Goal: Task Accomplishment & Management: Understand process/instructions

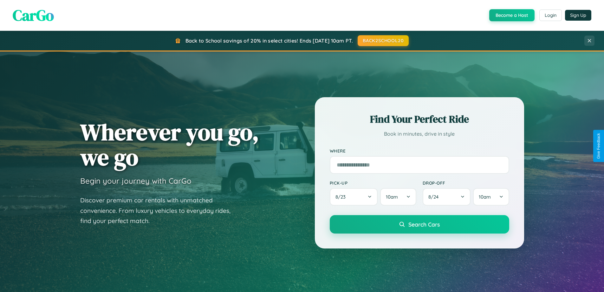
scroll to position [1221, 0]
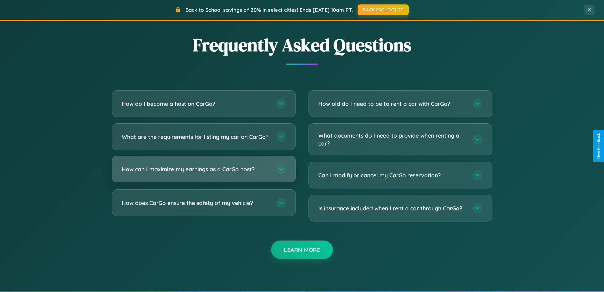
click at [204, 173] on h3 "How can I maximize my earnings as a CarGo host?" at bounding box center [196, 169] width 148 height 8
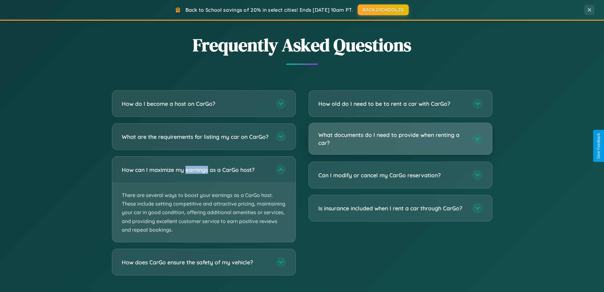
click at [400, 138] on h3 "What documents do I need to provide when renting a car?" at bounding box center [392, 139] width 148 height 16
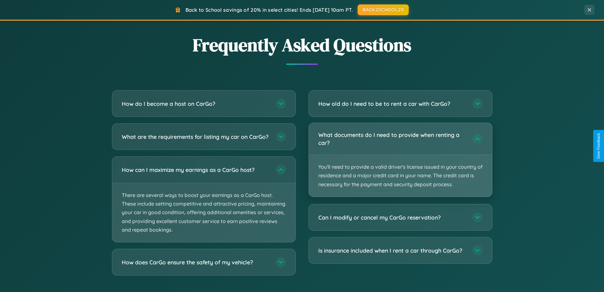
click at [400, 159] on p "You'll need to provide a valid driver's license issued in your country of resid…" at bounding box center [400, 175] width 183 height 42
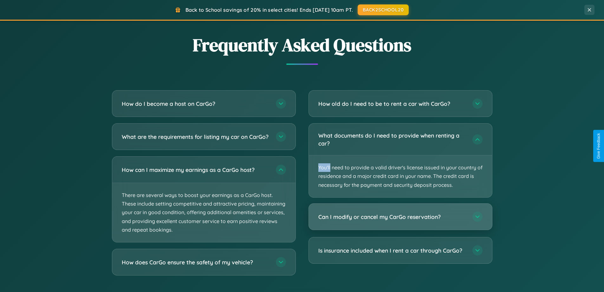
click at [400, 217] on h3 "Can I modify or cancel my CarGo reservation?" at bounding box center [392, 217] width 148 height 8
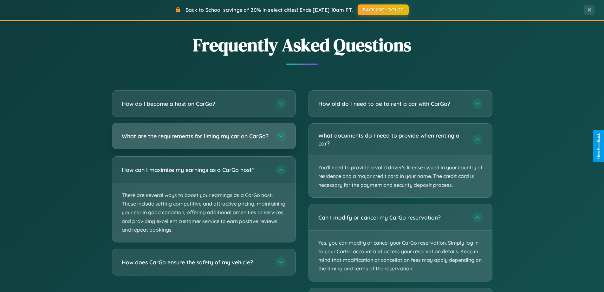
click at [204, 138] on h3 "What are the requirements for listing my car on CarGo?" at bounding box center [196, 136] width 148 height 8
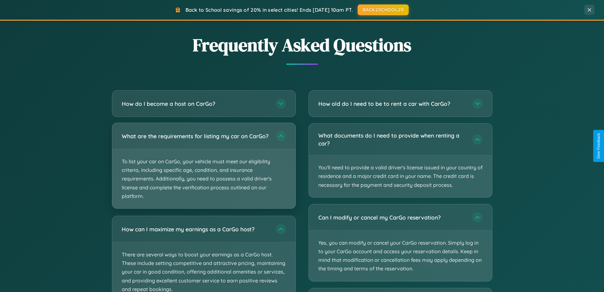
click at [204, 168] on p "To list your car on CarGo, your vehicle must meet our eligibility criteria, inc…" at bounding box center [203, 178] width 183 height 59
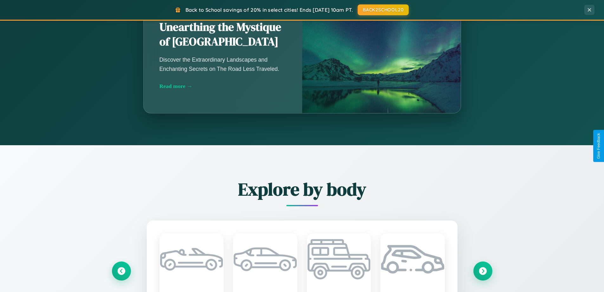
scroll to position [436, 0]
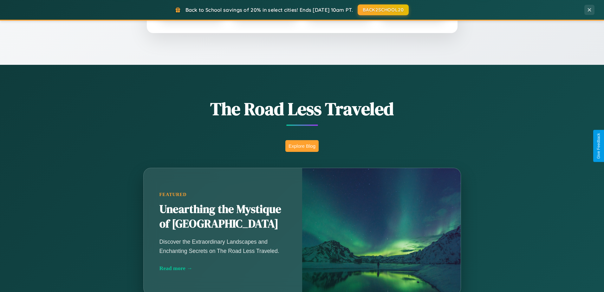
click at [302, 146] on button "Explore Blog" at bounding box center [301, 146] width 33 height 12
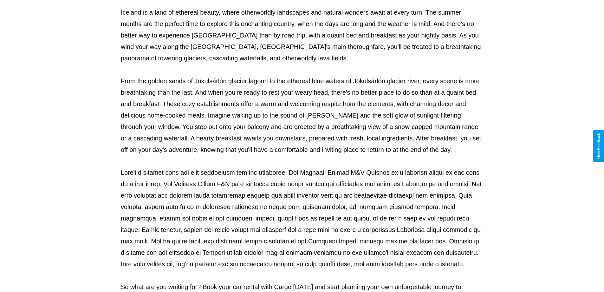
scroll to position [205, 0]
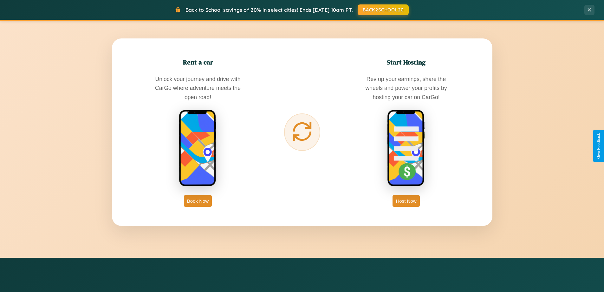
scroll to position [1019, 0]
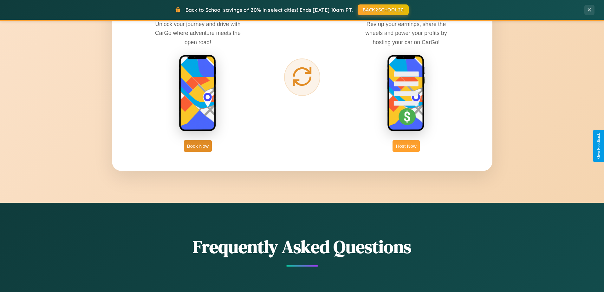
click at [406, 146] on button "Host Now" at bounding box center [406, 146] width 27 height 12
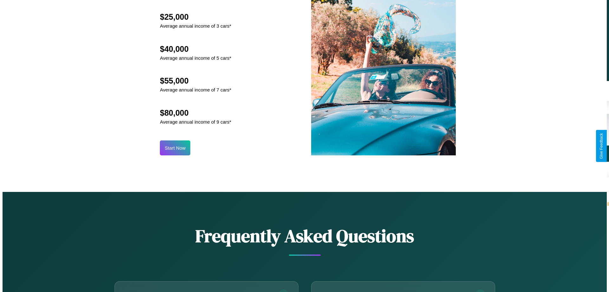
scroll to position [661, 0]
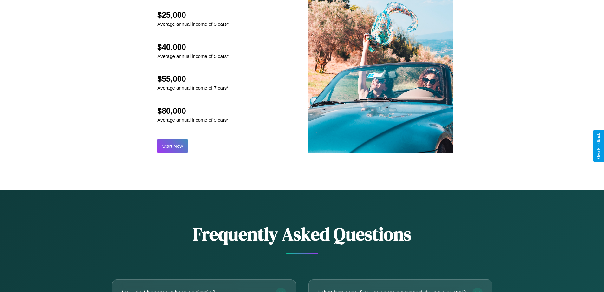
click at [173, 146] on button "Start Now" at bounding box center [172, 145] width 30 height 15
